Goal: Task Accomplishment & Management: Manage account settings

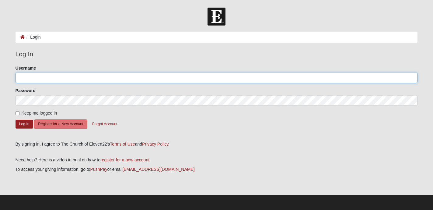
click at [153, 78] on input "Username" at bounding box center [217, 78] width 402 height 10
type input "ssprecher"
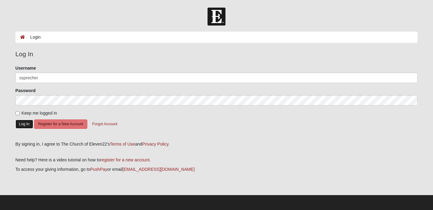
click at [28, 123] on button "Log In" at bounding box center [25, 124] width 18 height 9
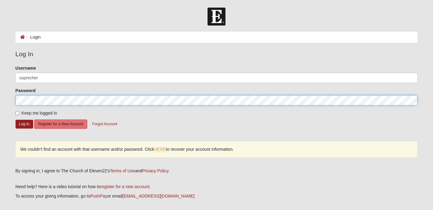
click at [16, 120] on button "Log In" at bounding box center [25, 124] width 18 height 9
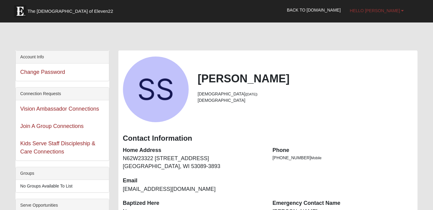
click at [395, 10] on span "Hello [PERSON_NAME]" at bounding box center [375, 10] width 50 height 5
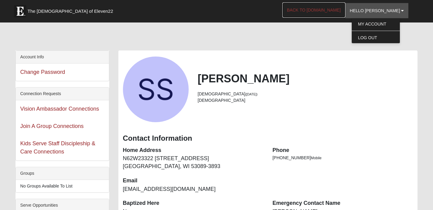
click at [345, 11] on link "Back to [DOMAIN_NAME]" at bounding box center [313, 9] width 63 height 15
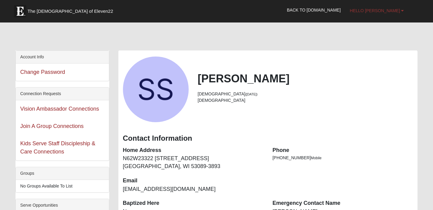
click at [377, 11] on span "Hello [PERSON_NAME]" at bounding box center [375, 10] width 50 height 5
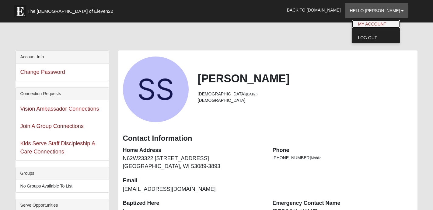
click at [375, 22] on link "My Account" at bounding box center [376, 24] width 48 height 8
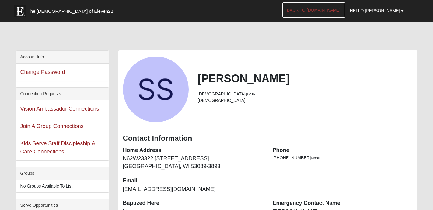
click at [329, 9] on link "Back to [DOMAIN_NAME]" at bounding box center [313, 9] width 63 height 15
